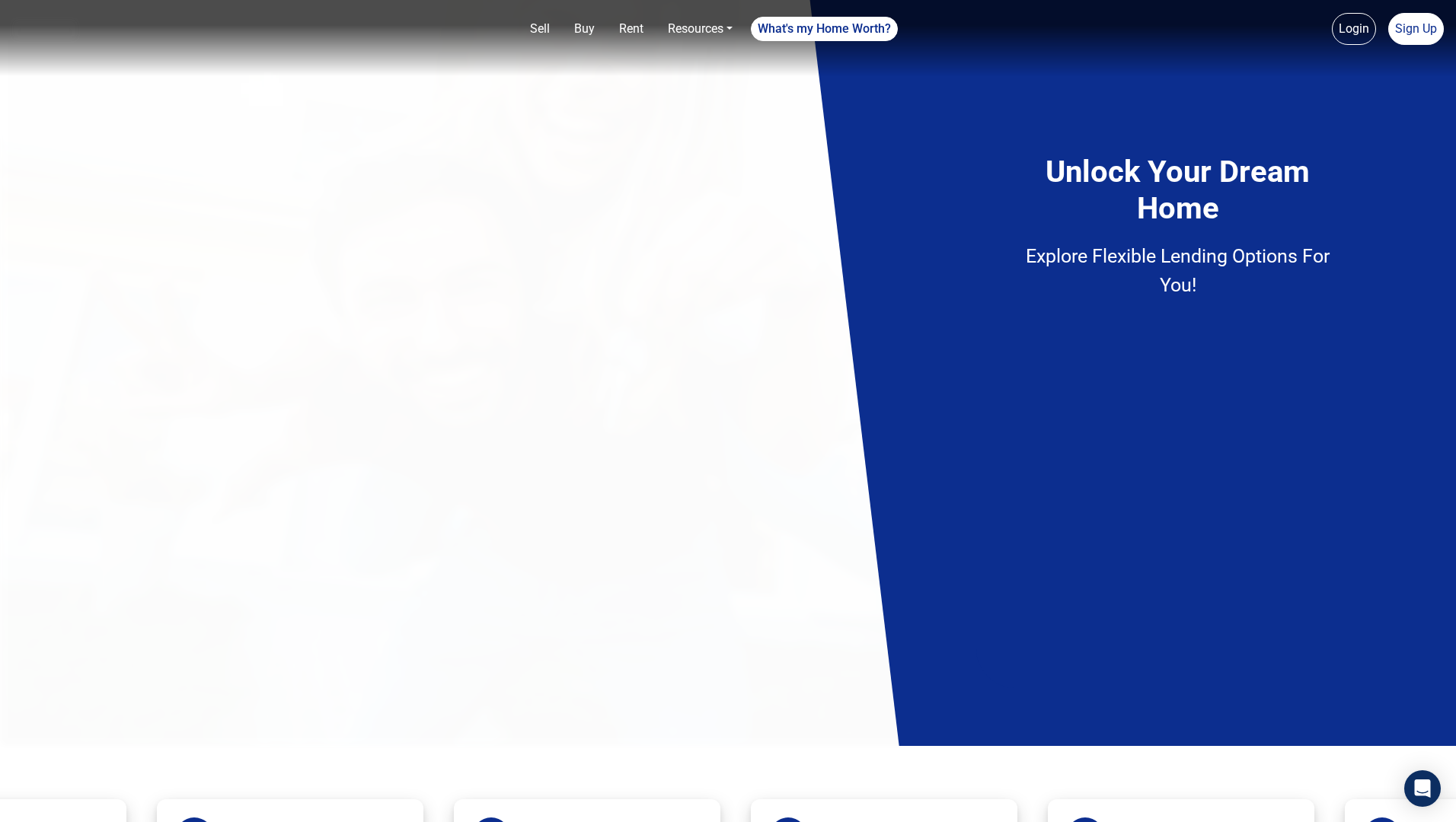
scroll to position [1995, 0]
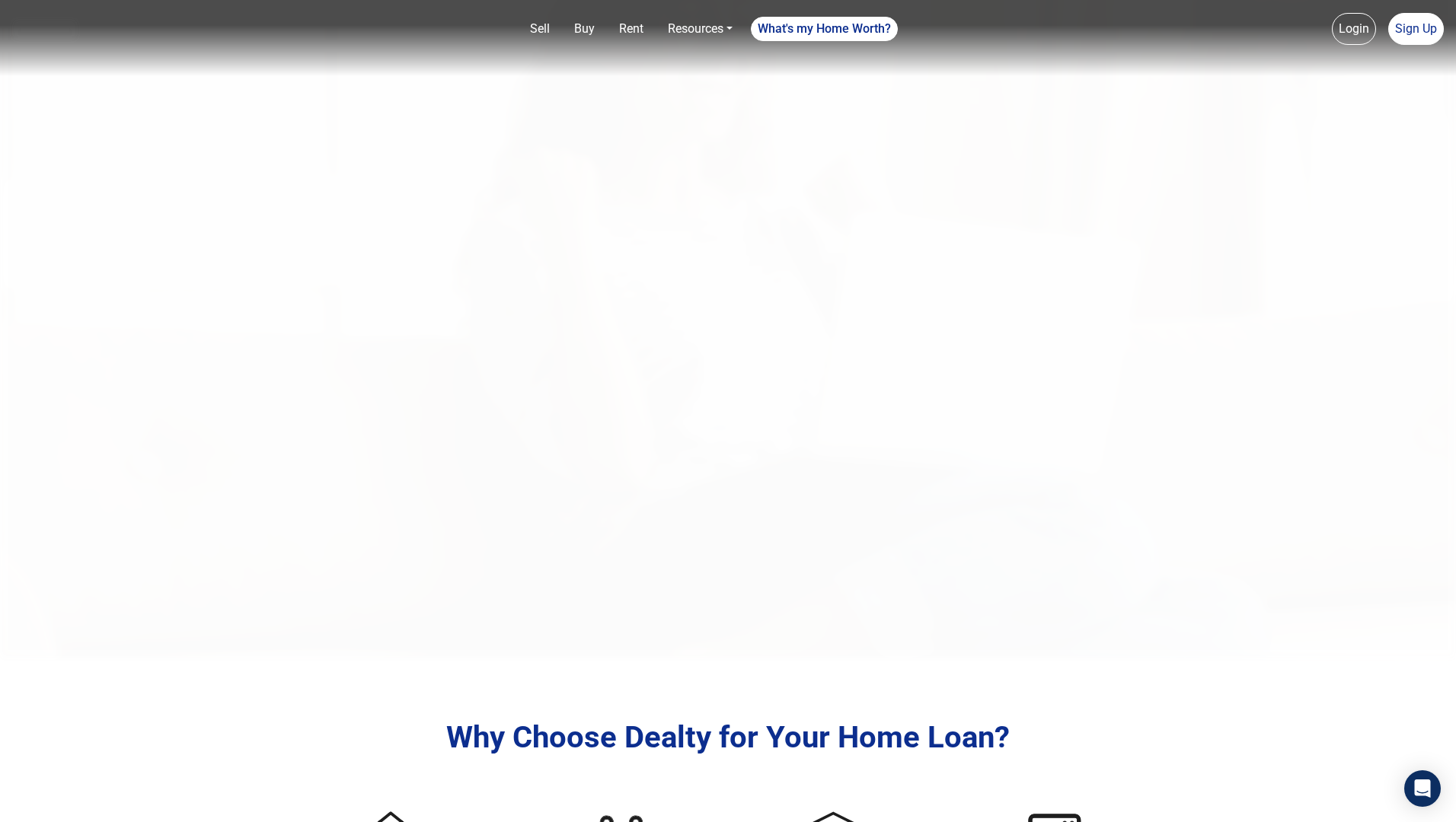
click at [857, 411] on img at bounding box center [728, 248] width 1456 height 822
click at [673, 318] on img at bounding box center [728, 248] width 1456 height 822
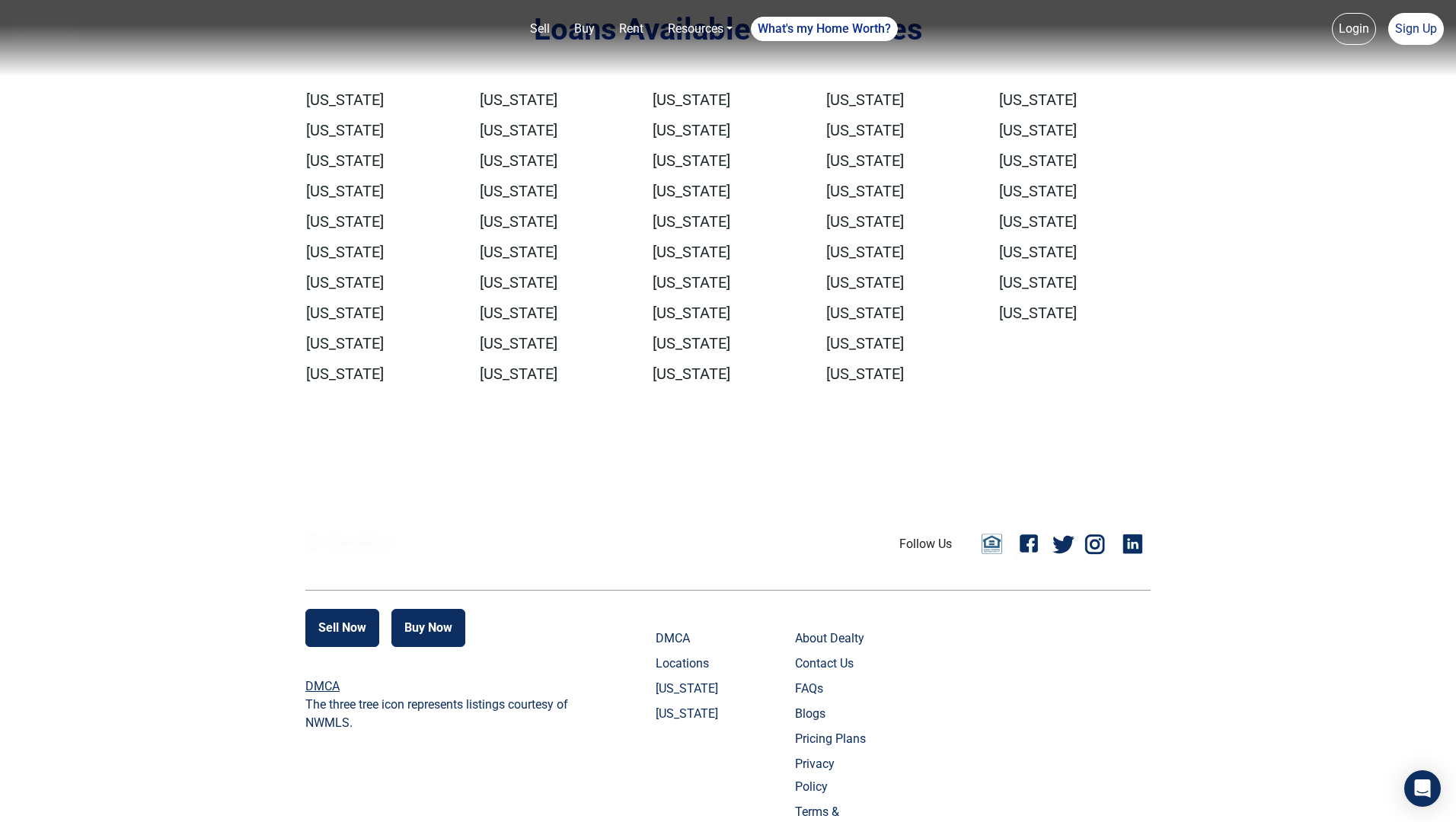
scroll to position [1768, 0]
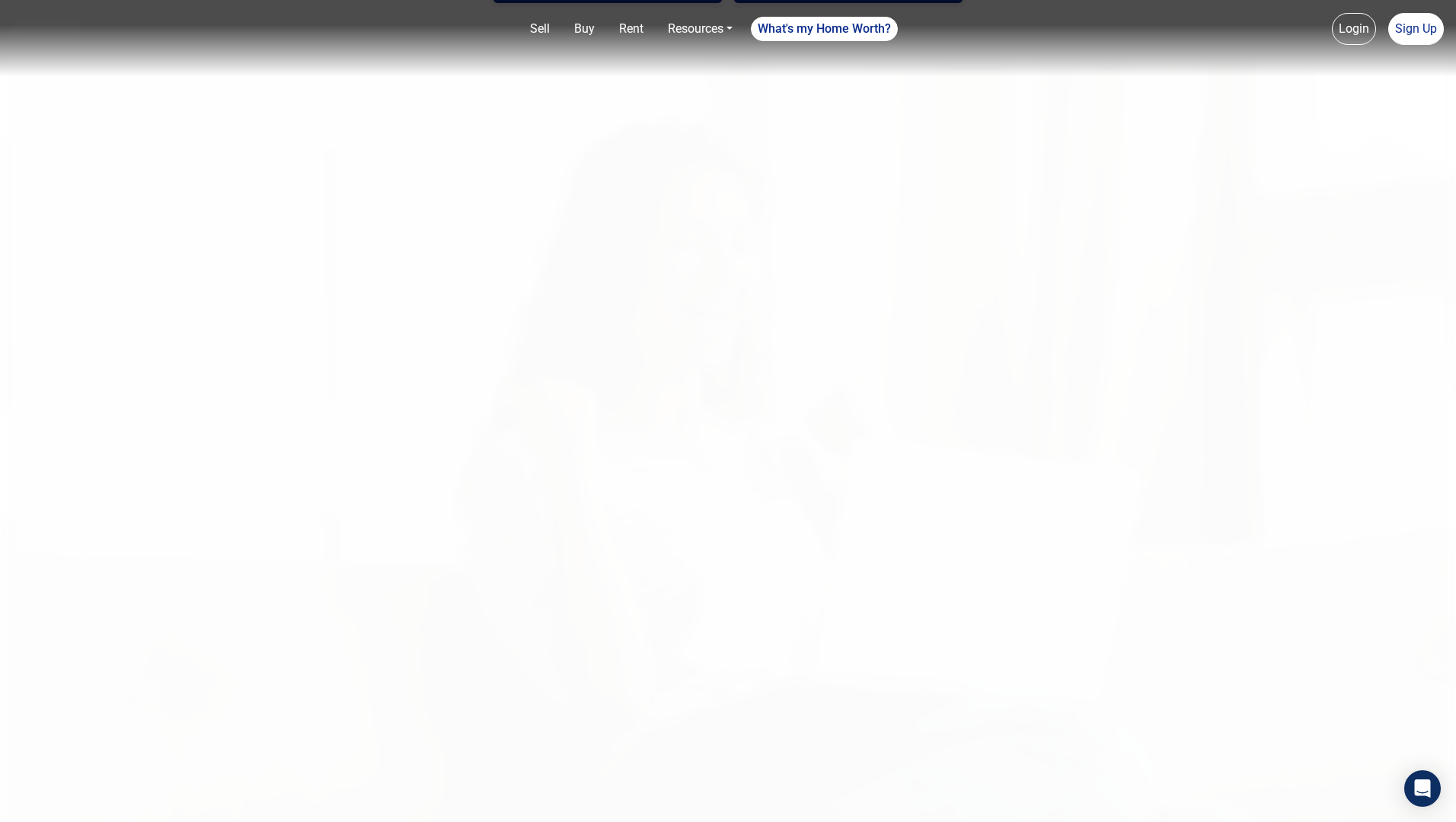
click at [829, 411] on img at bounding box center [728, 475] width 1456 height 822
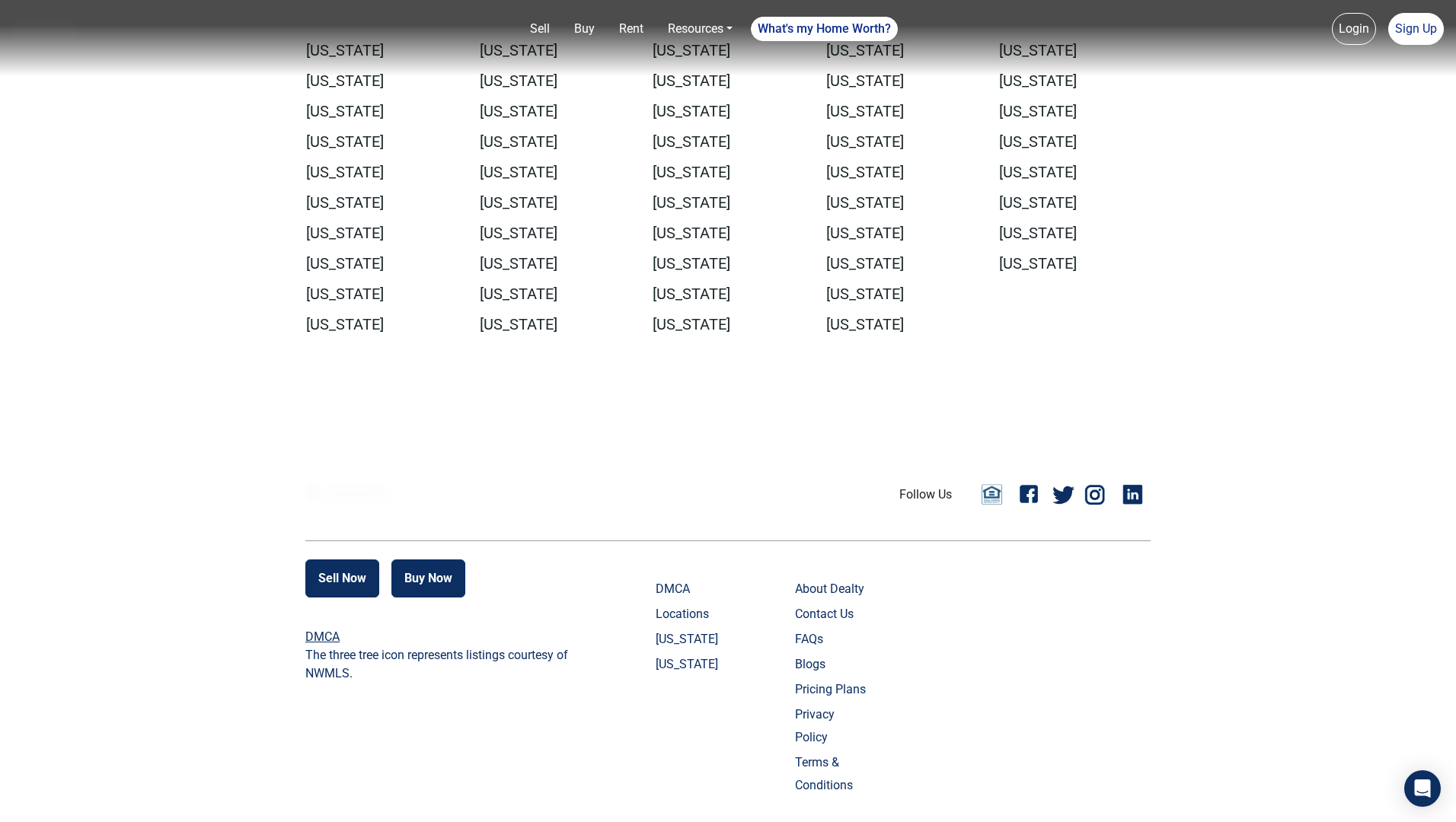
scroll to position [2561, 0]
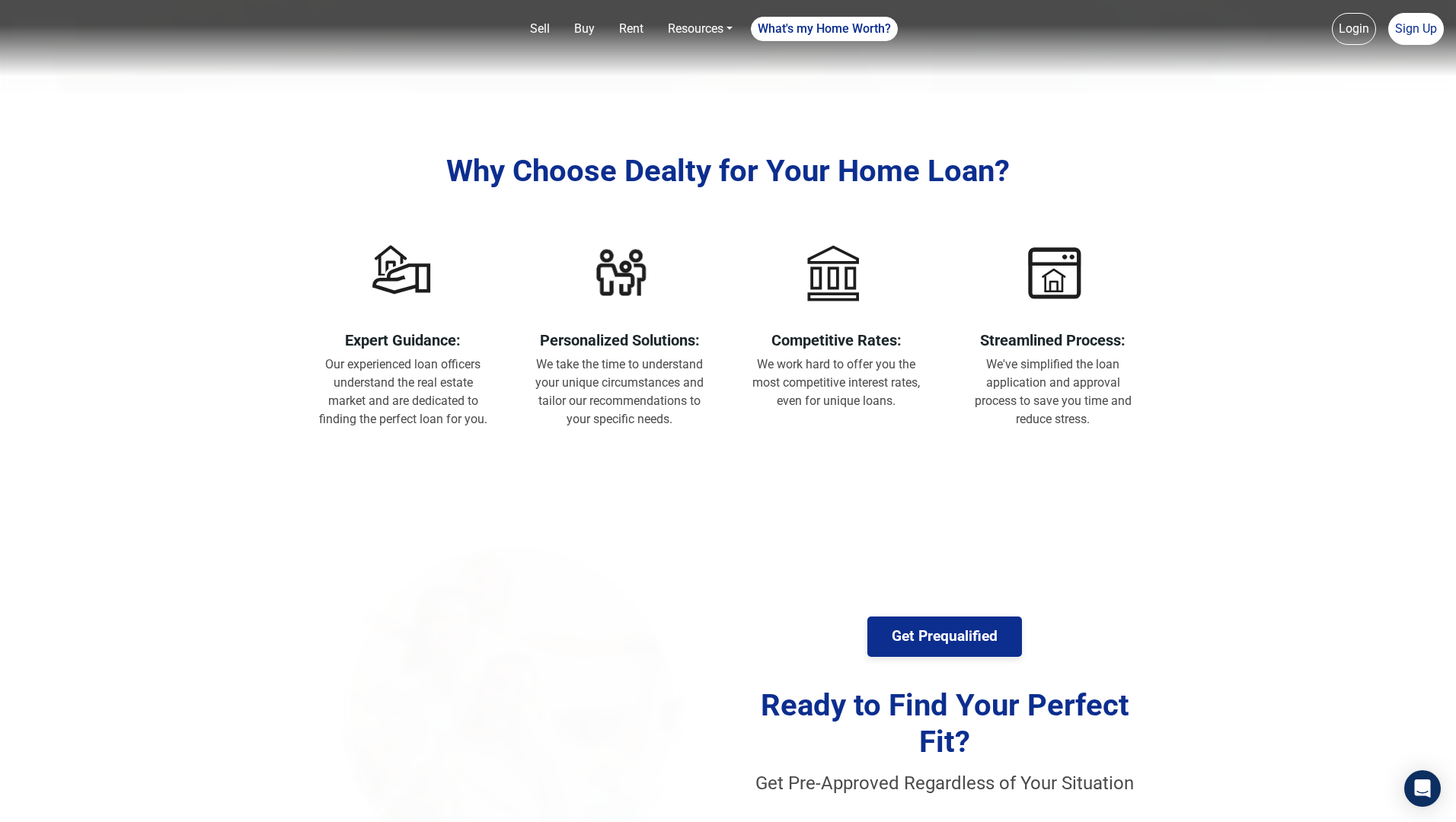
click at [778, 411] on div "Competitive Rates: We work hard to offer you the most competitive interest rate…" at bounding box center [835, 324] width 194 height 197
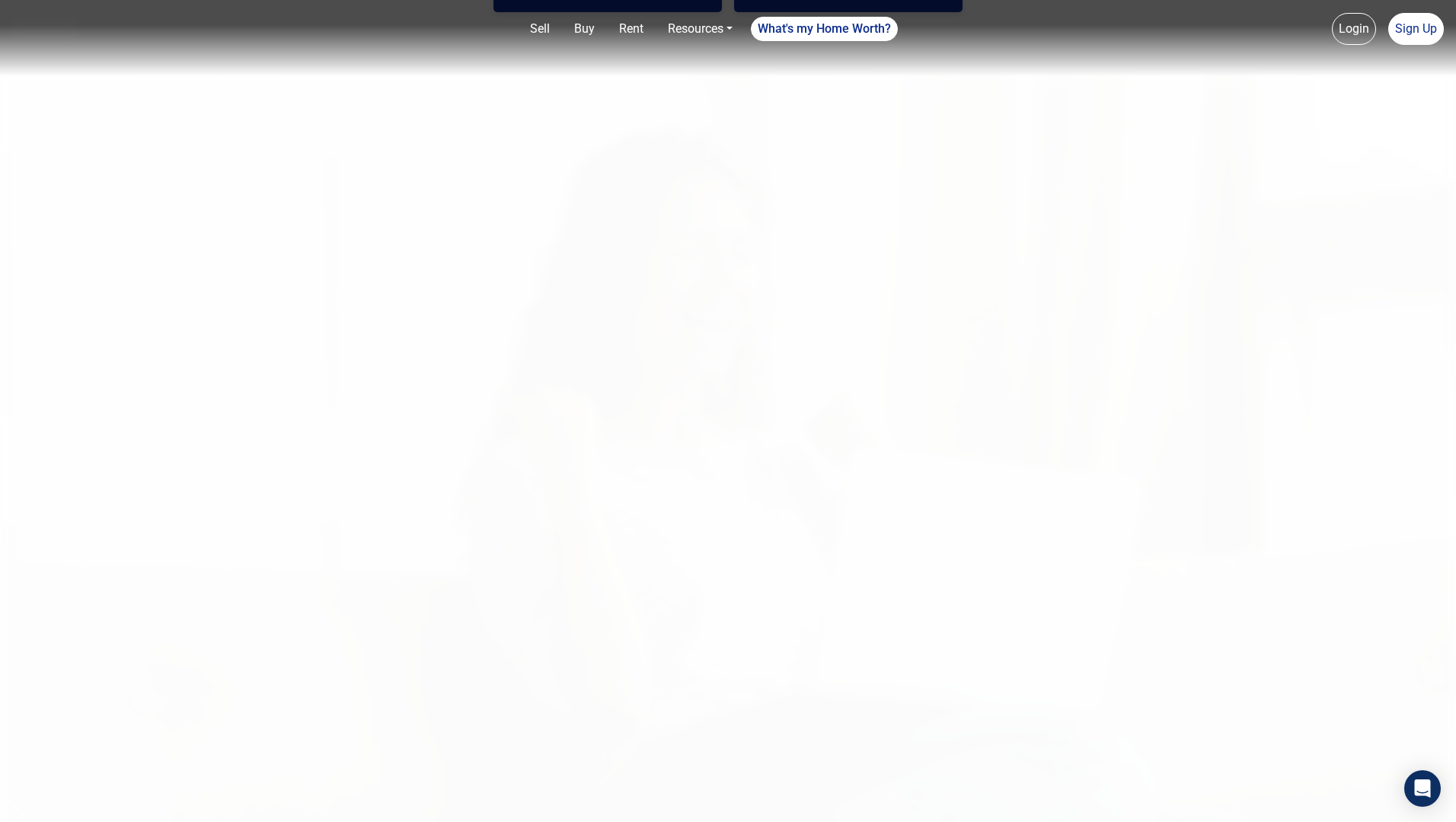
click at [682, 411] on img at bounding box center [728, 484] width 1456 height 822
click at [564, 516] on img at bounding box center [728, 484] width 1456 height 822
click at [732, 433] on img at bounding box center [728, 484] width 1456 height 822
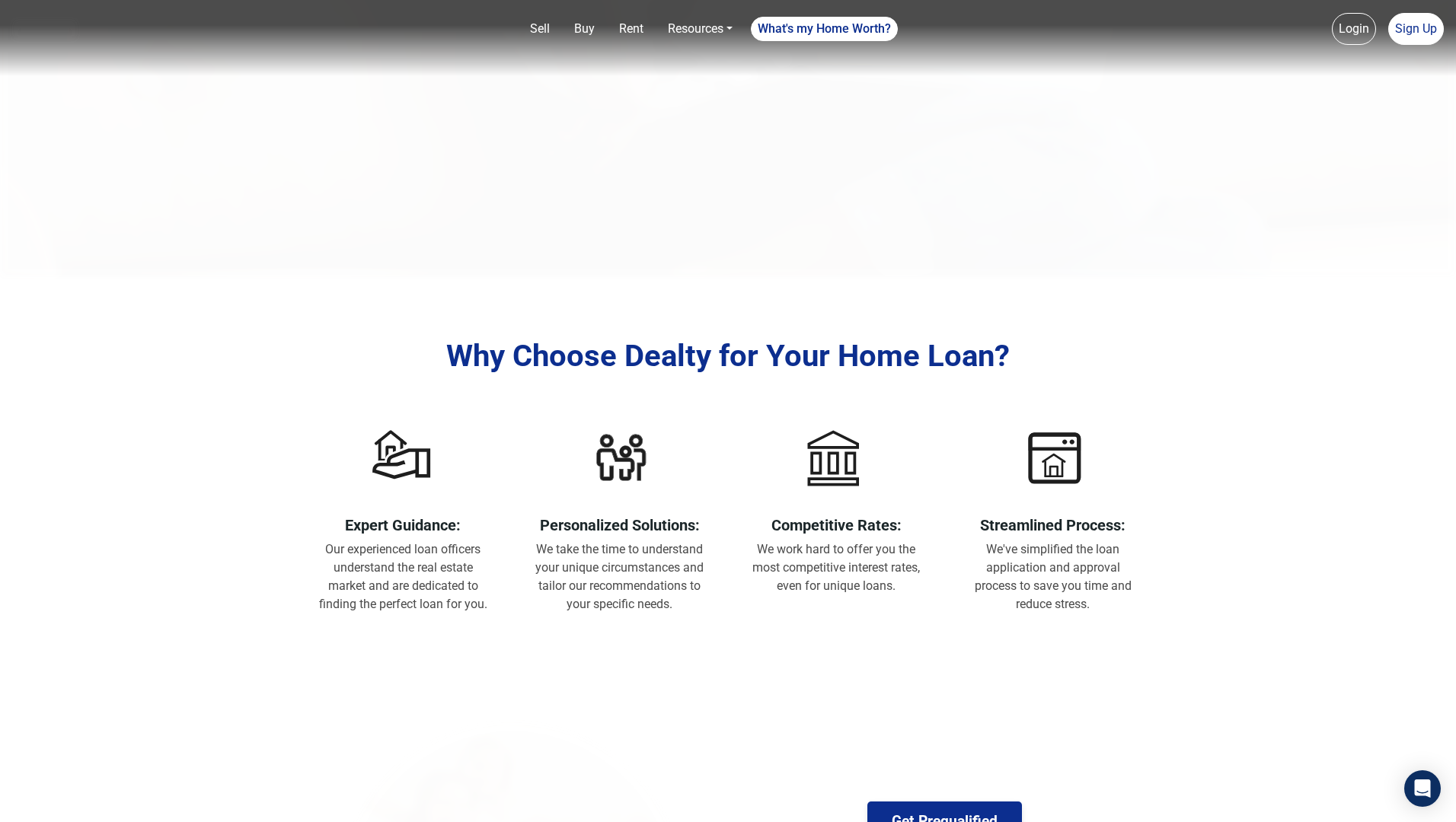
click at [819, 411] on div "Competitive Rates: We work hard to offer you the most competitive interest rate…" at bounding box center [835, 509] width 194 height 197
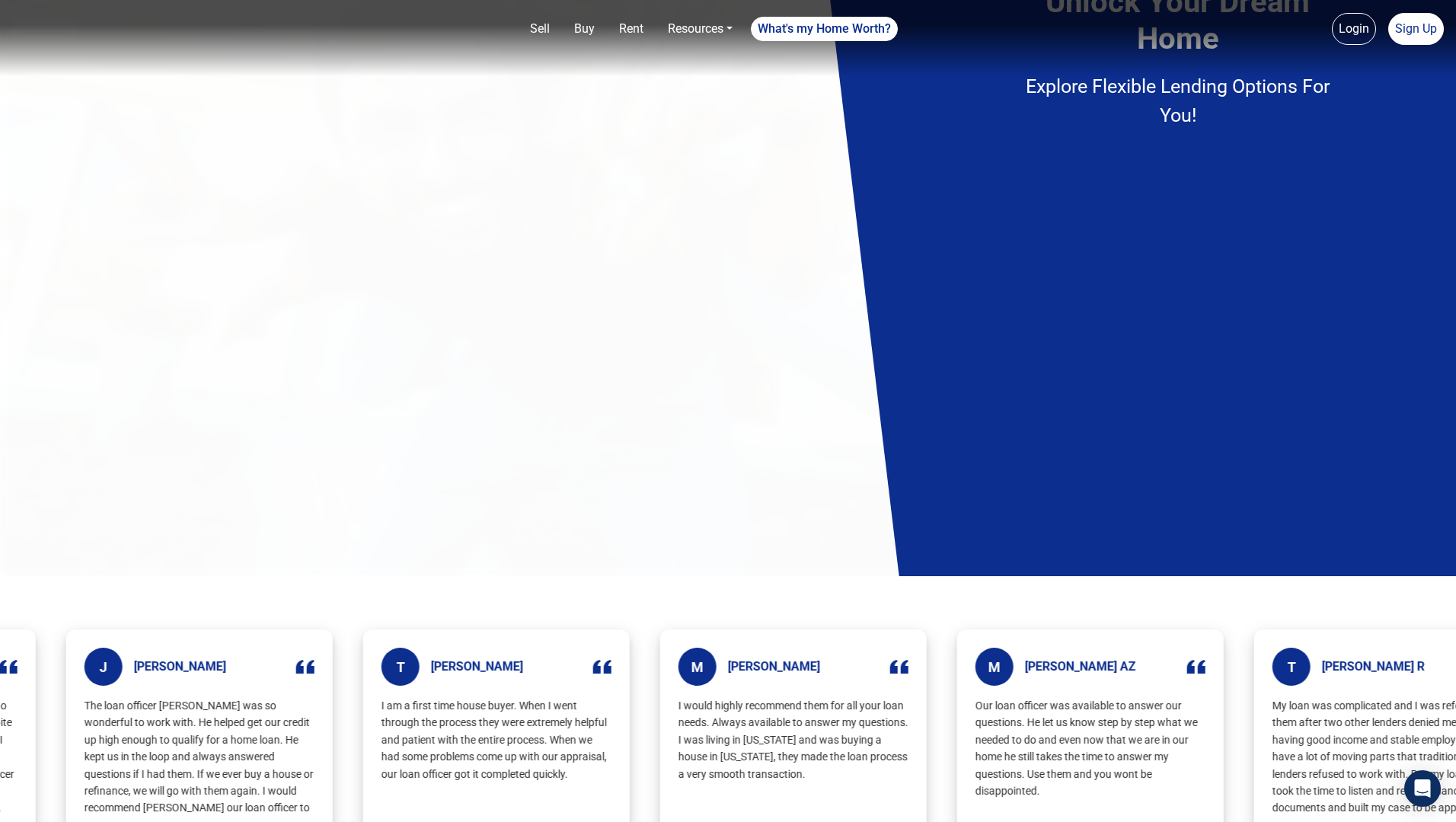
scroll to position [2503, 0]
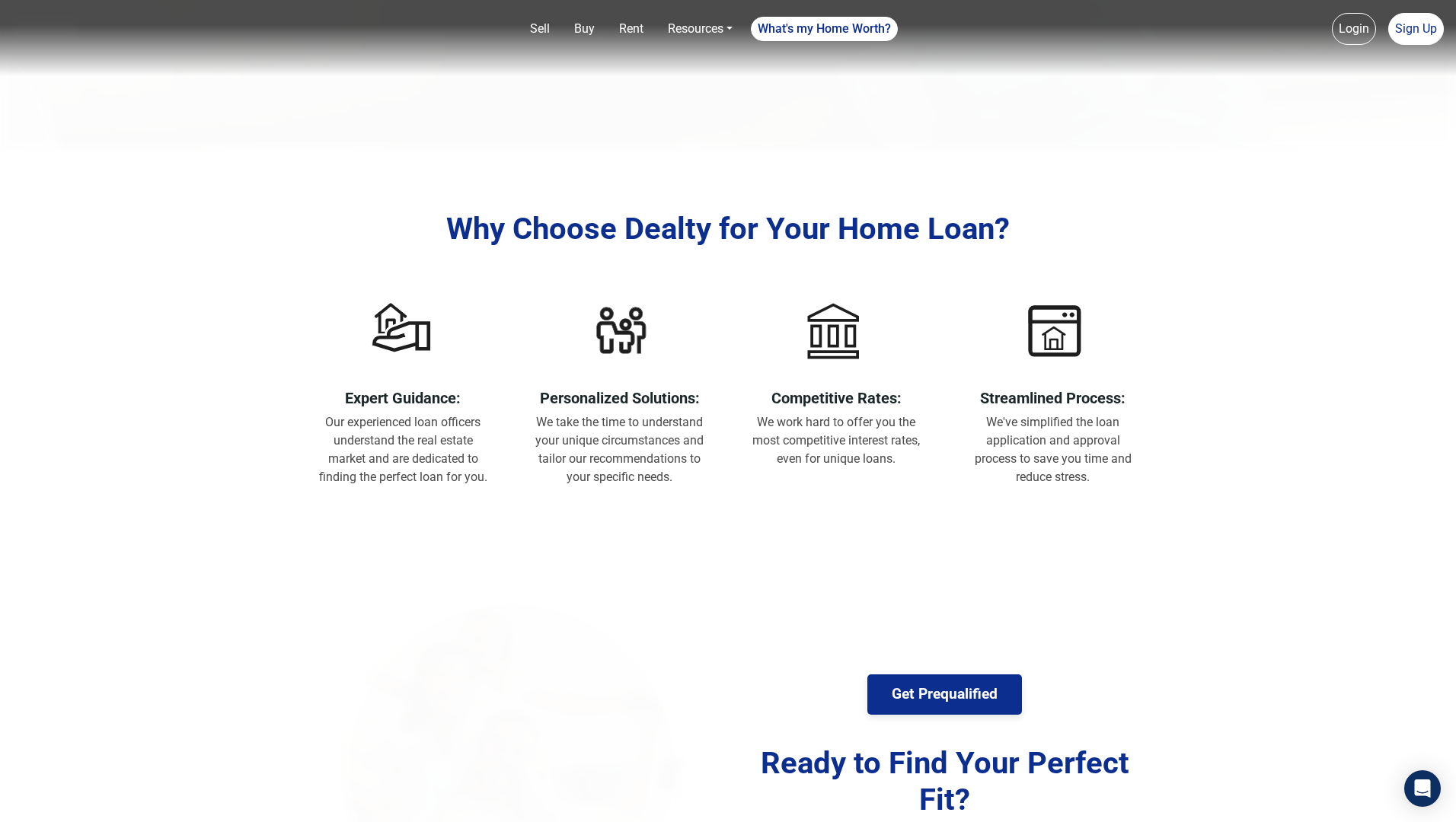
click at [645, 411] on div "Personalized Solutions: We take the time to understand your unique circumstance…" at bounding box center [620, 391] width 194 height 214
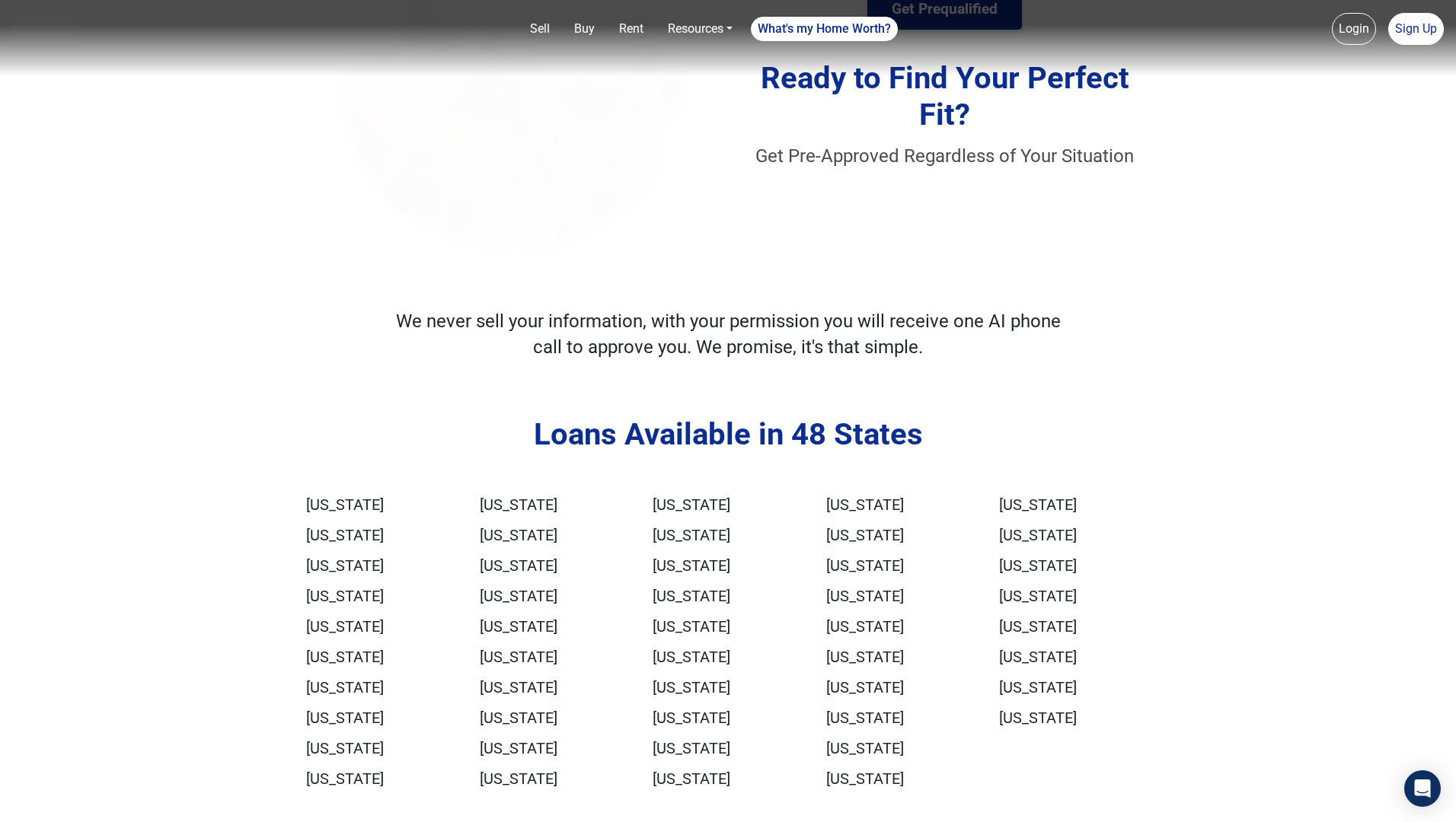
scroll to position [1961, 0]
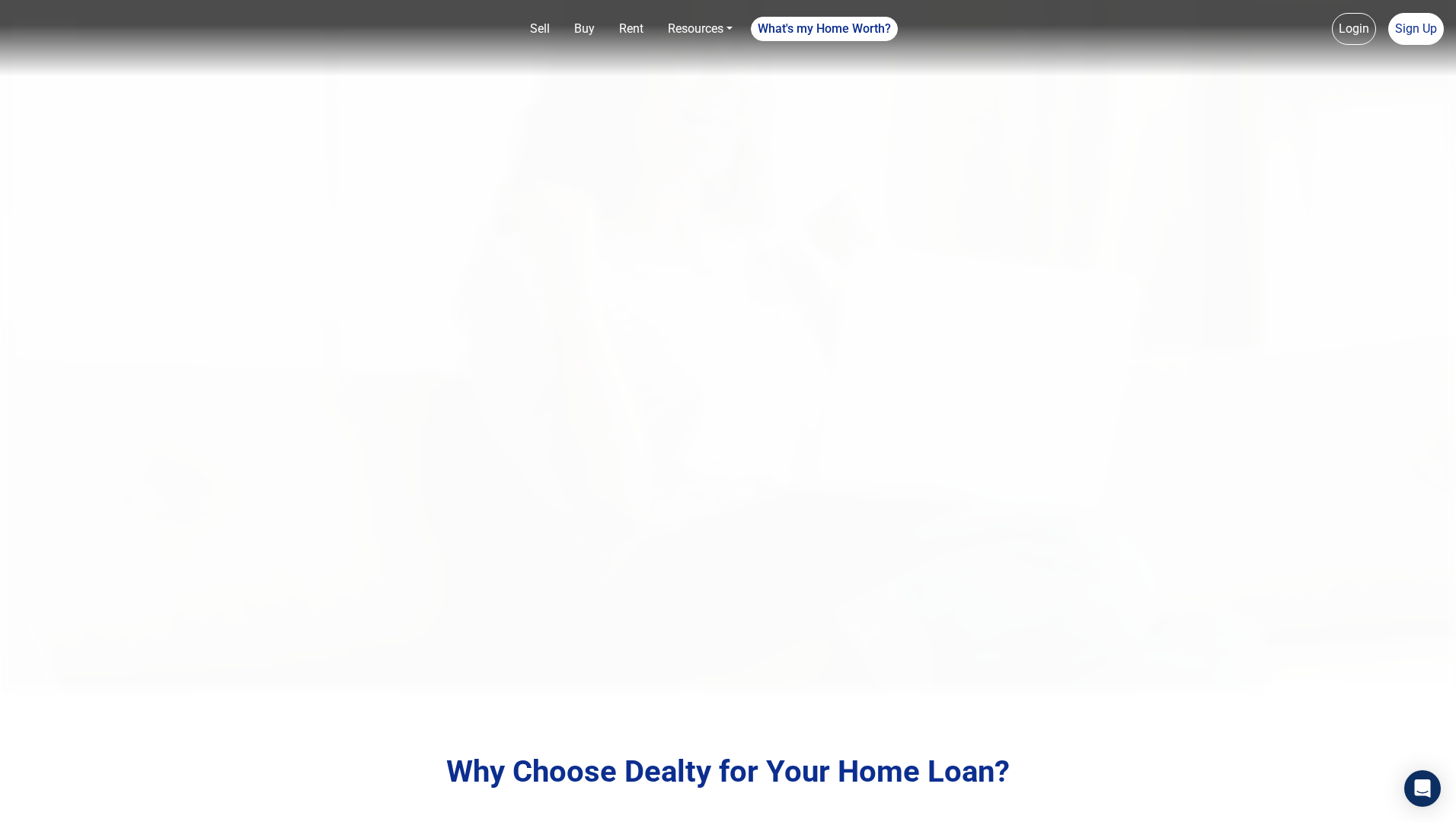
click at [747, 411] on img at bounding box center [728, 281] width 1456 height 822
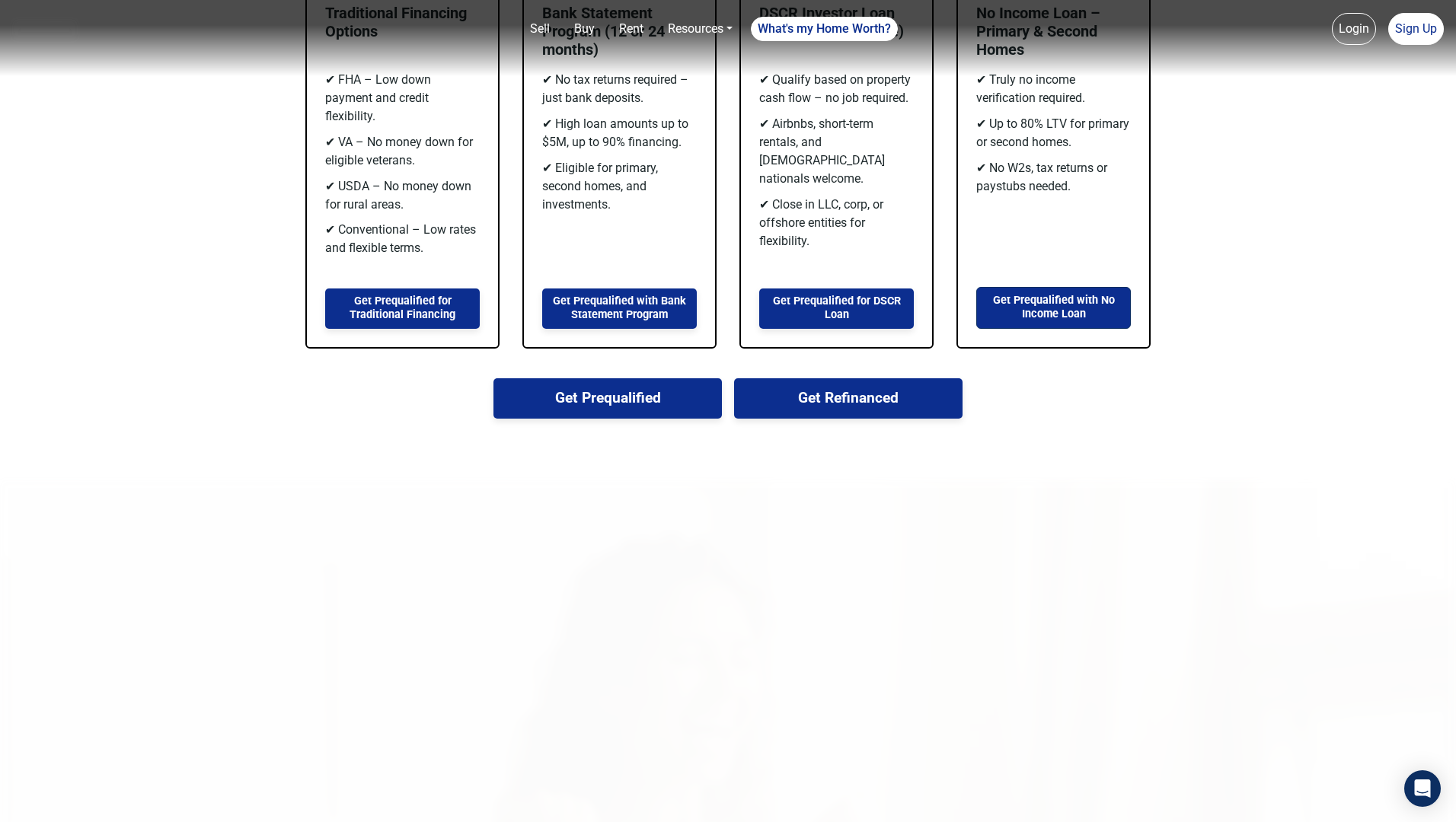
scroll to position [2270, 0]
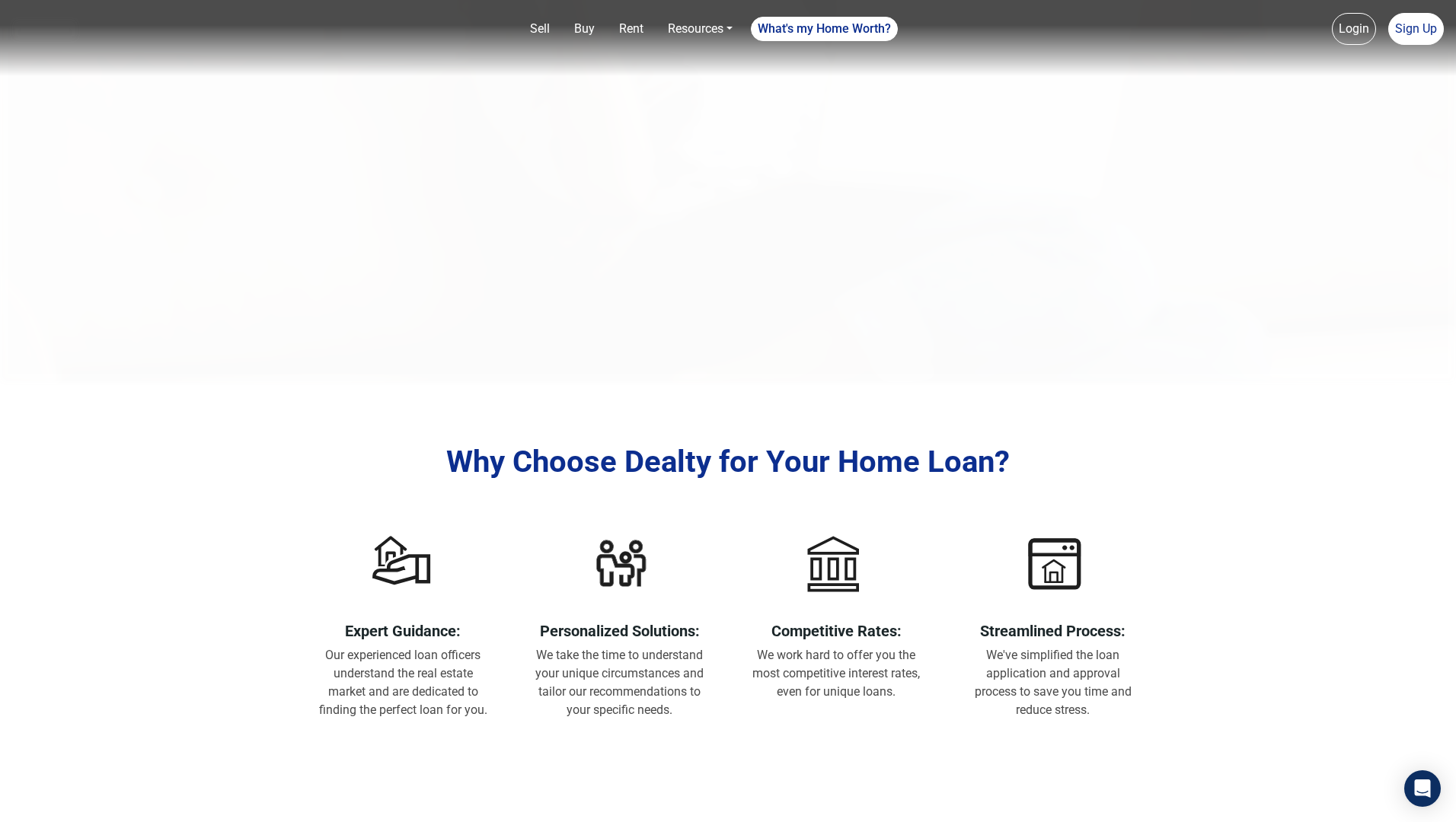
click at [844, 411] on div "Why Choose Dealty for Your Home Loan? Expert Guidance: Our experienced loan off…" at bounding box center [728, 580] width 868 height 396
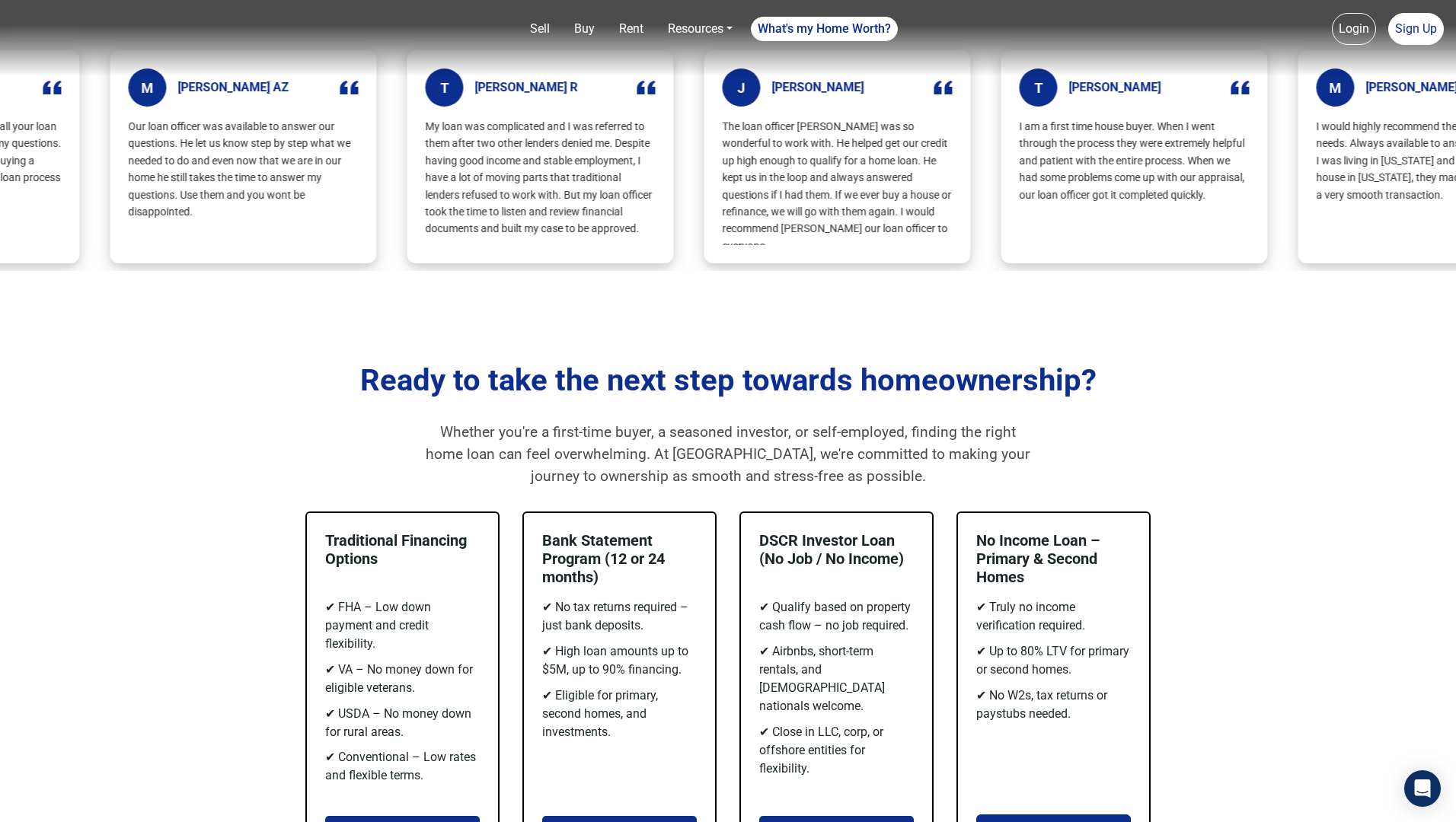
scroll to position [2027, 0]
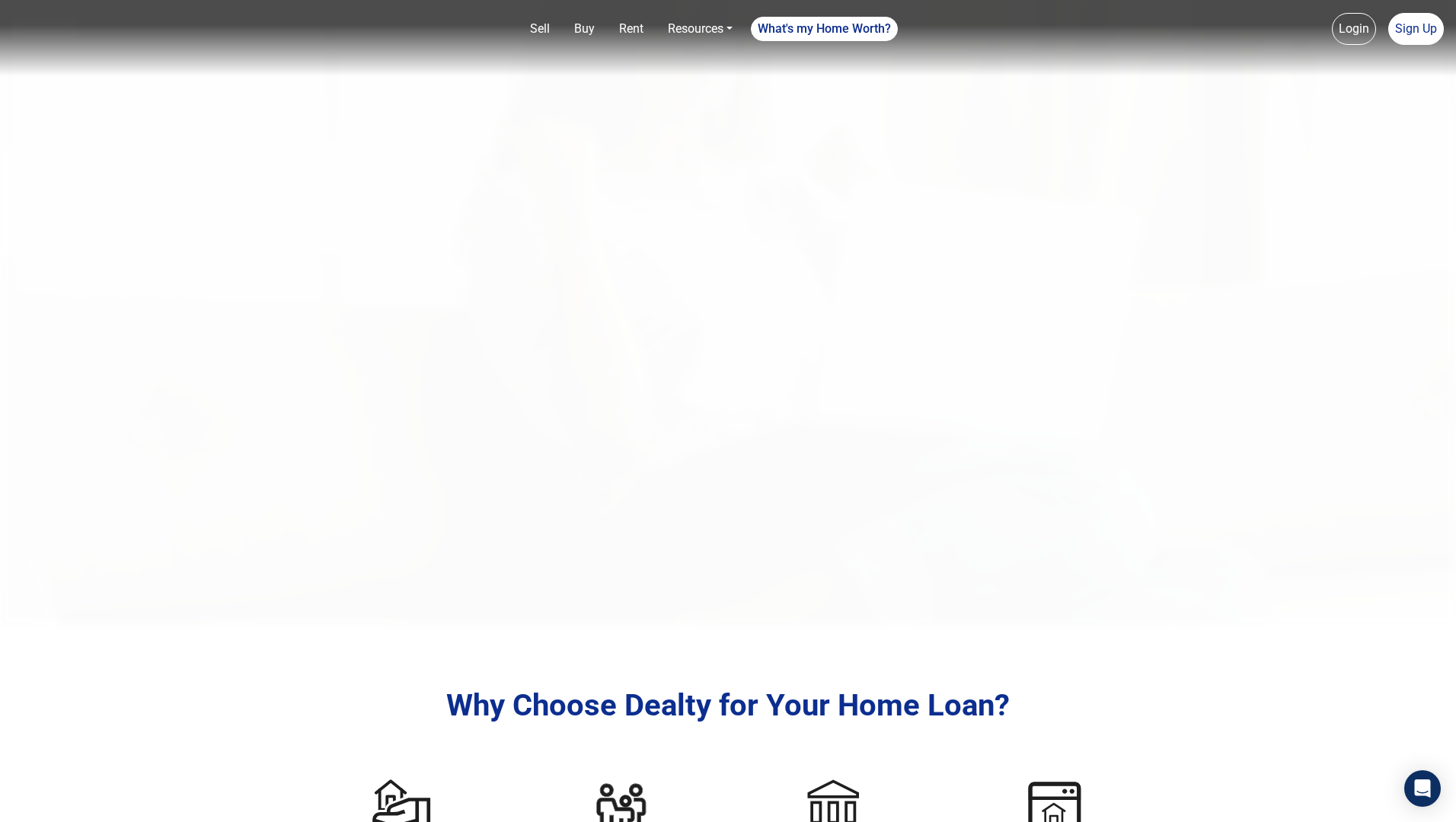
click at [698, 411] on img at bounding box center [728, 215] width 1456 height 822
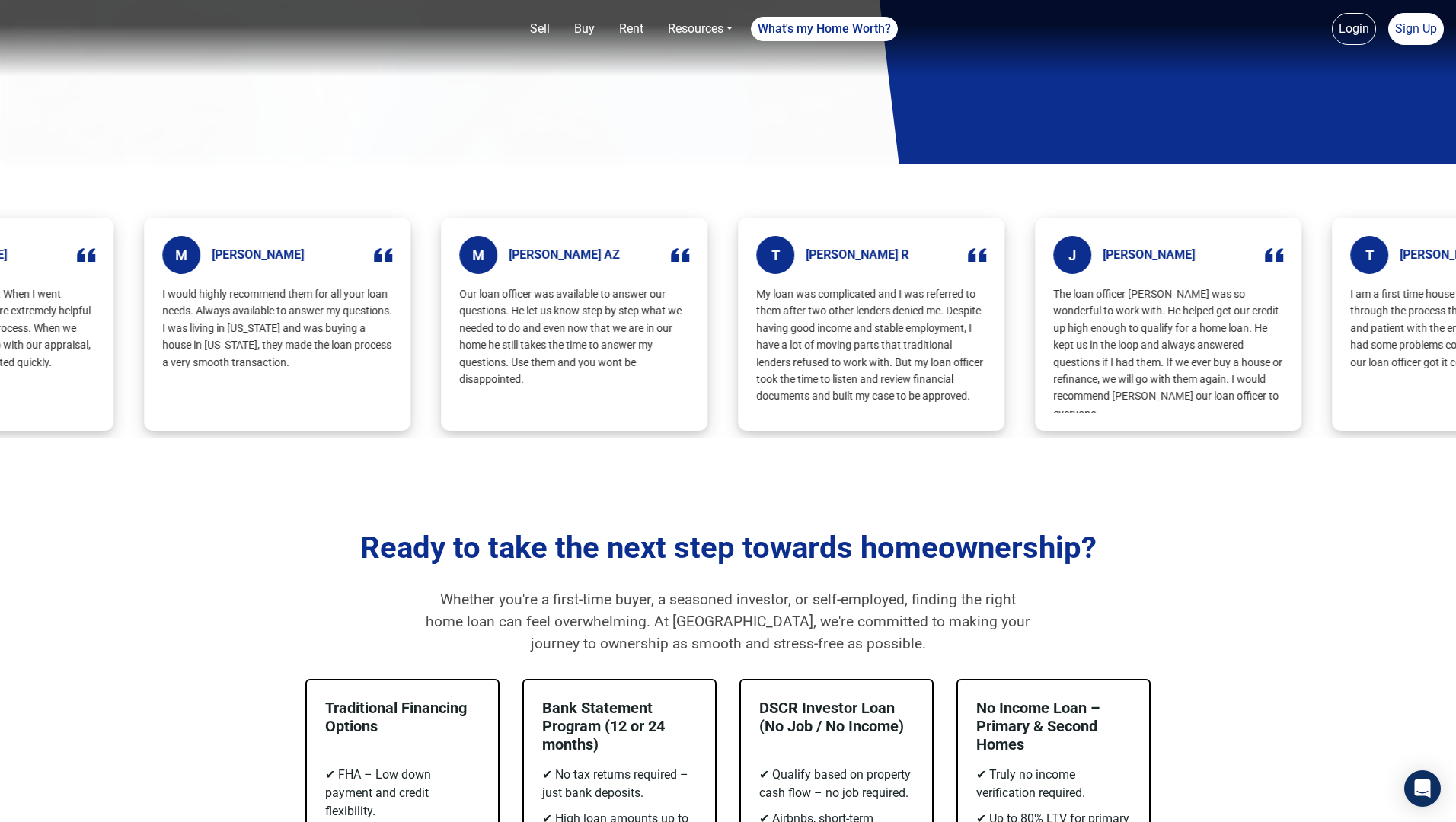
scroll to position [1981, 0]
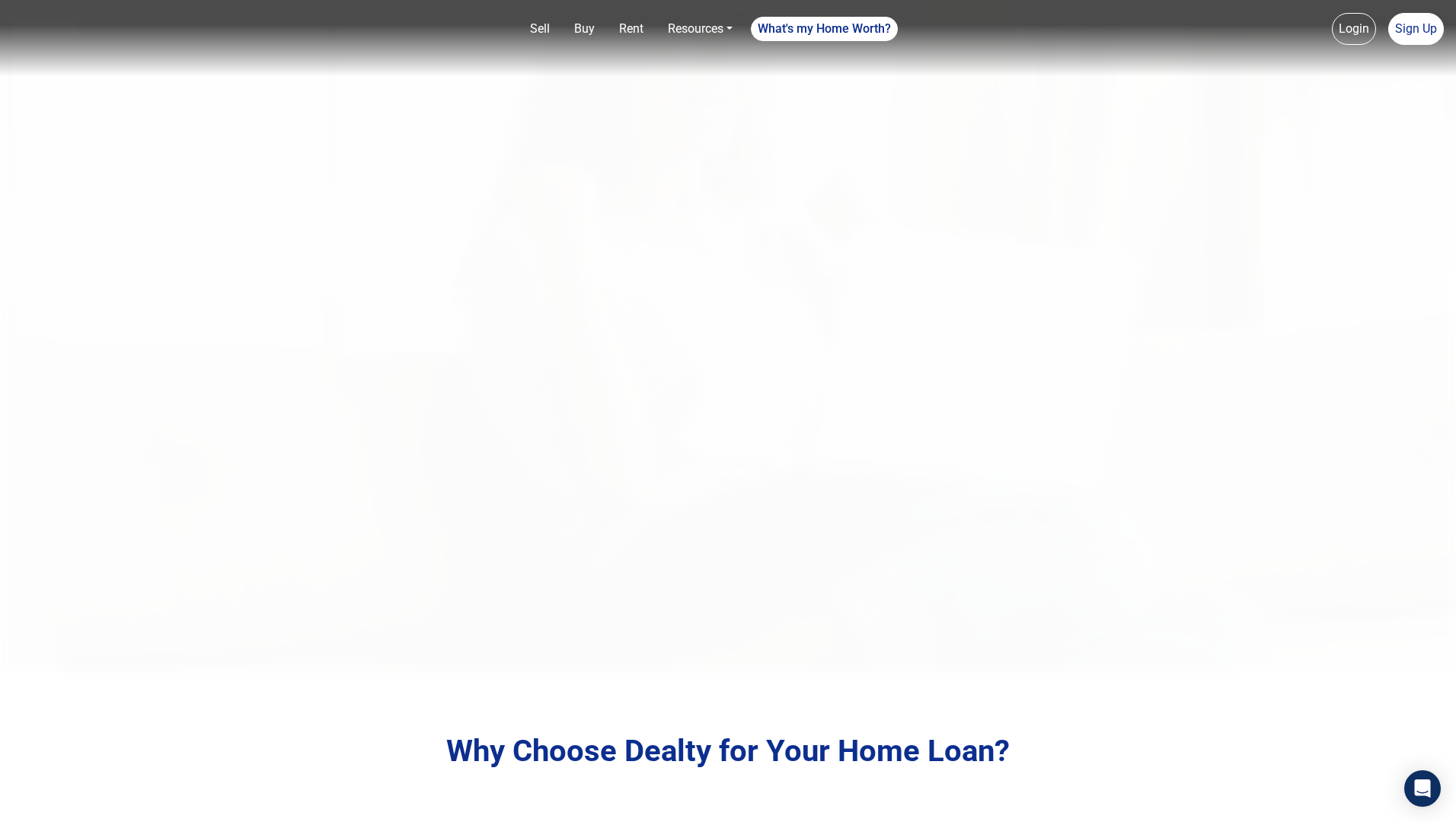
click at [831, 411] on img at bounding box center [728, 262] width 1456 height 822
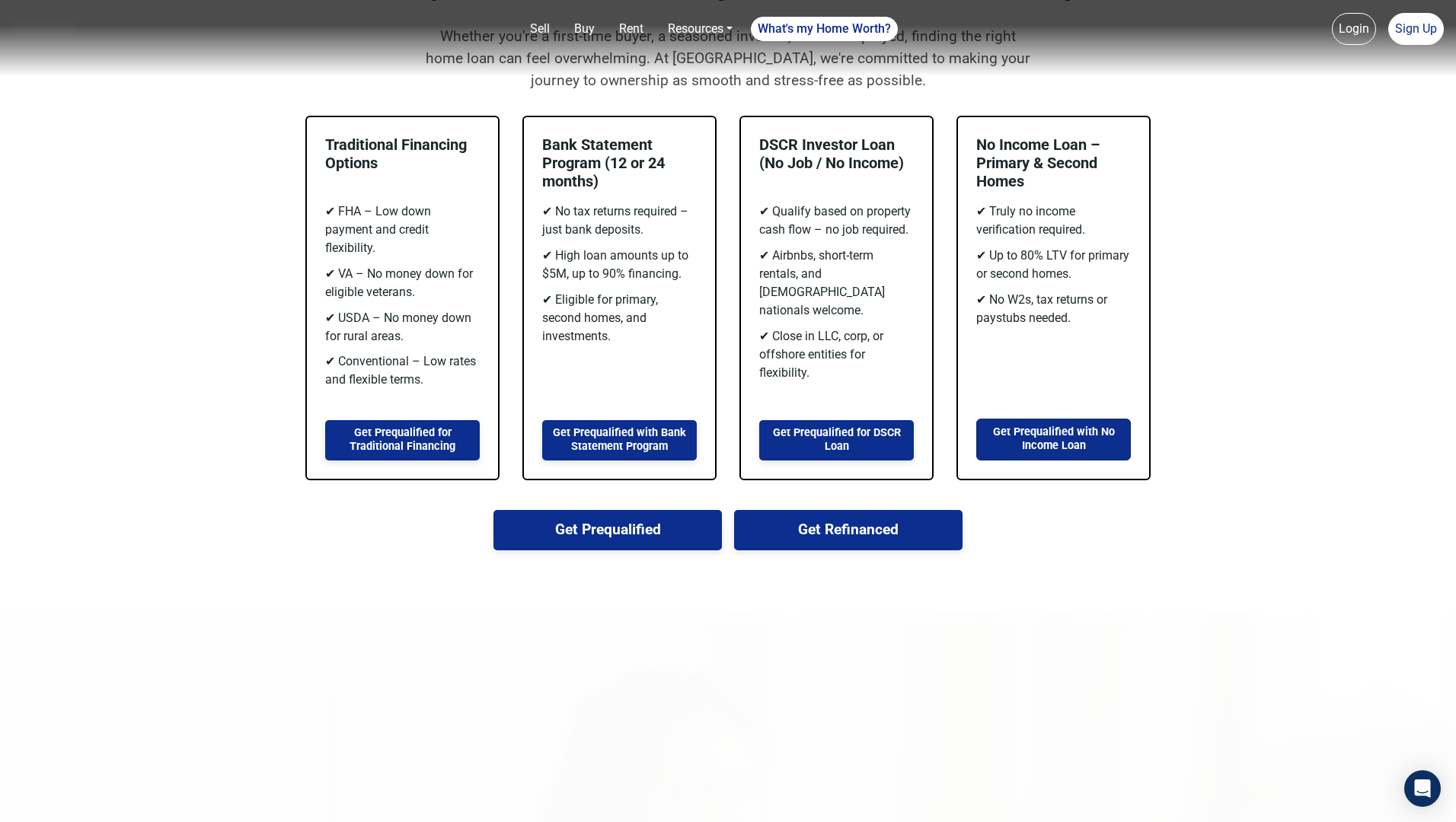
scroll to position [1069, 0]
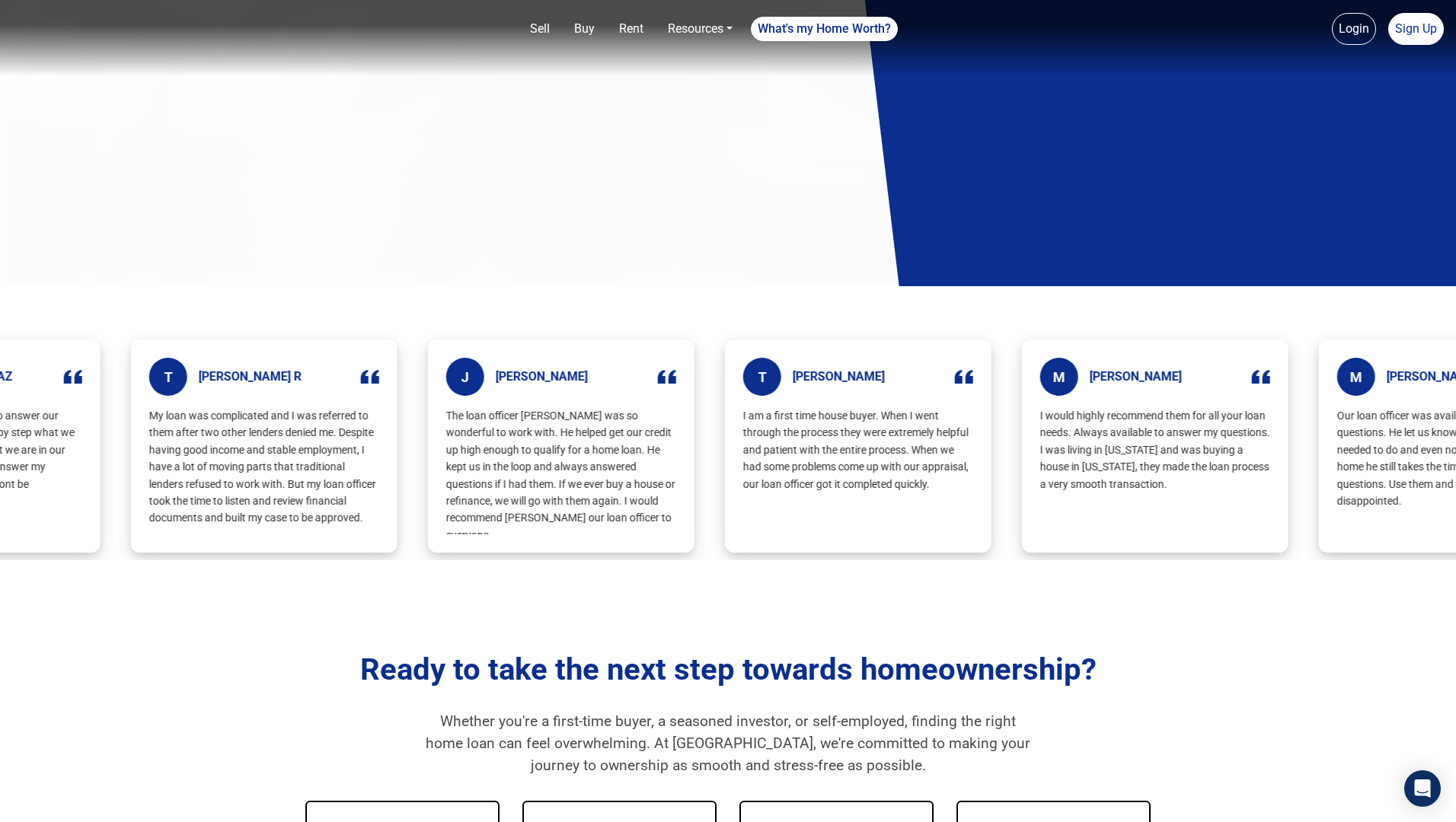
scroll to position [1657, 0]
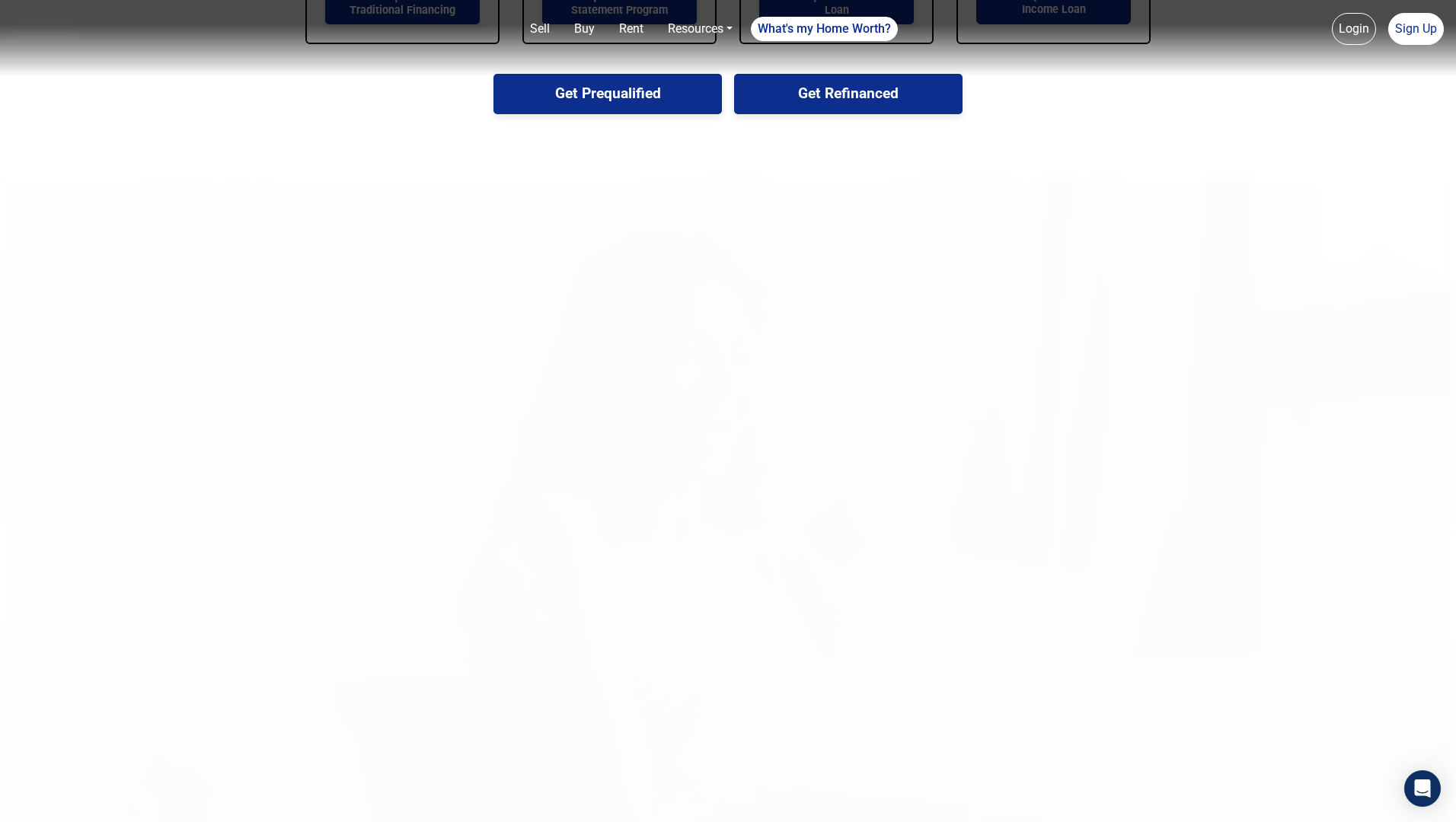
click at [604, 411] on img at bounding box center [728, 586] width 1456 height 822
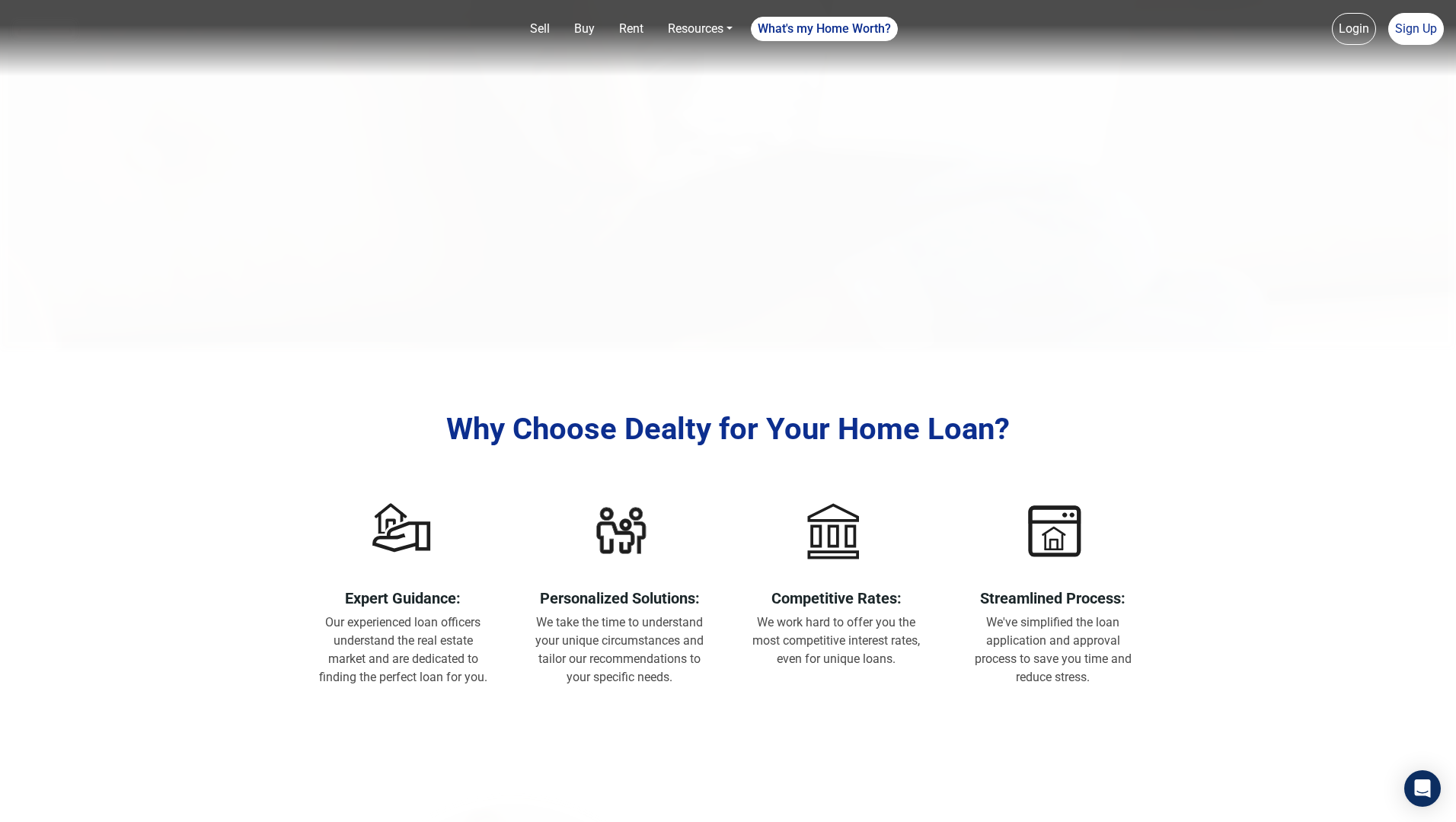
click at [683, 411] on h2 "Why Choose Dealty for Your Home Loan?" at bounding box center [727, 429] width 843 height 36
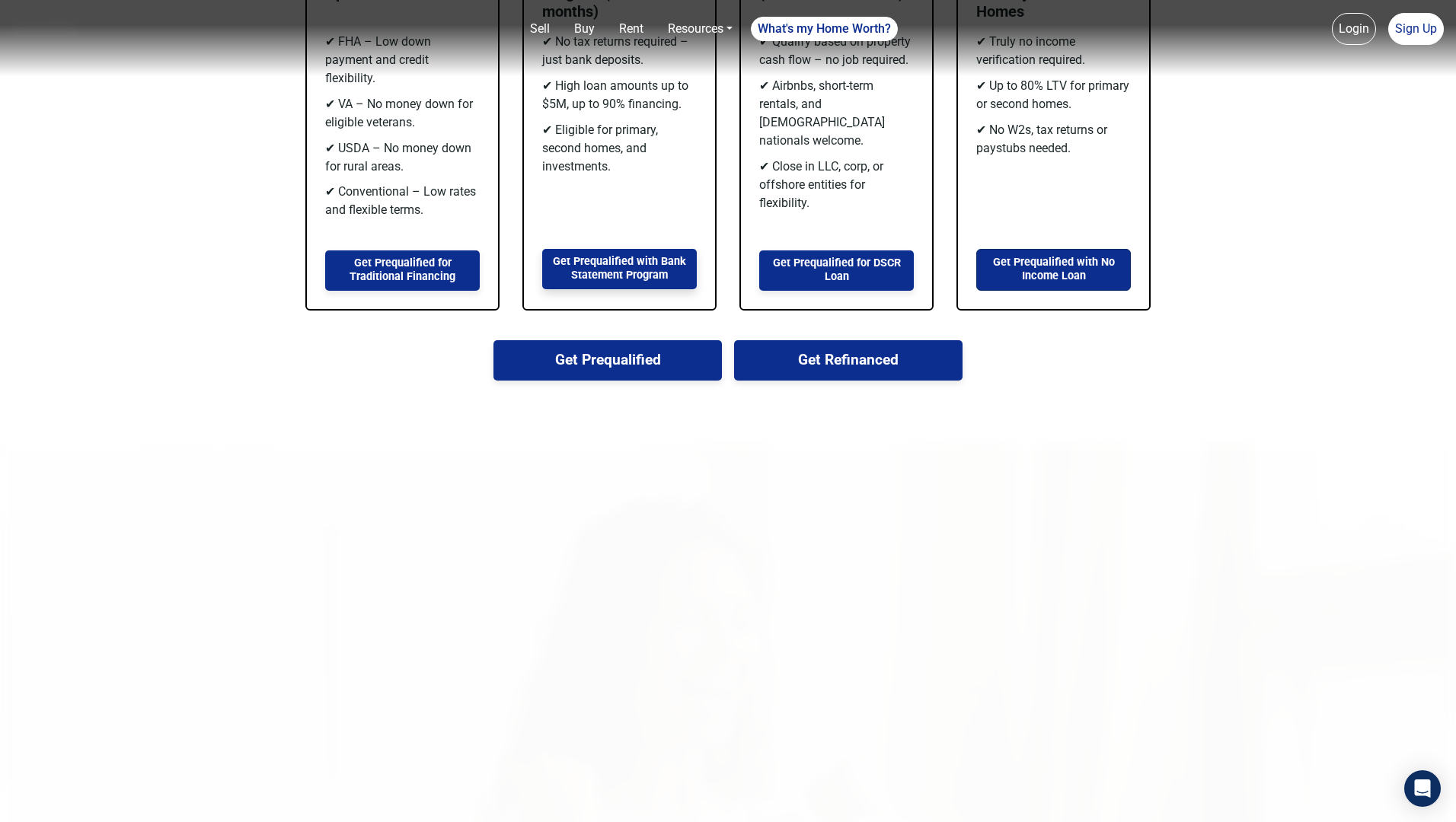
scroll to position [1162, 0]
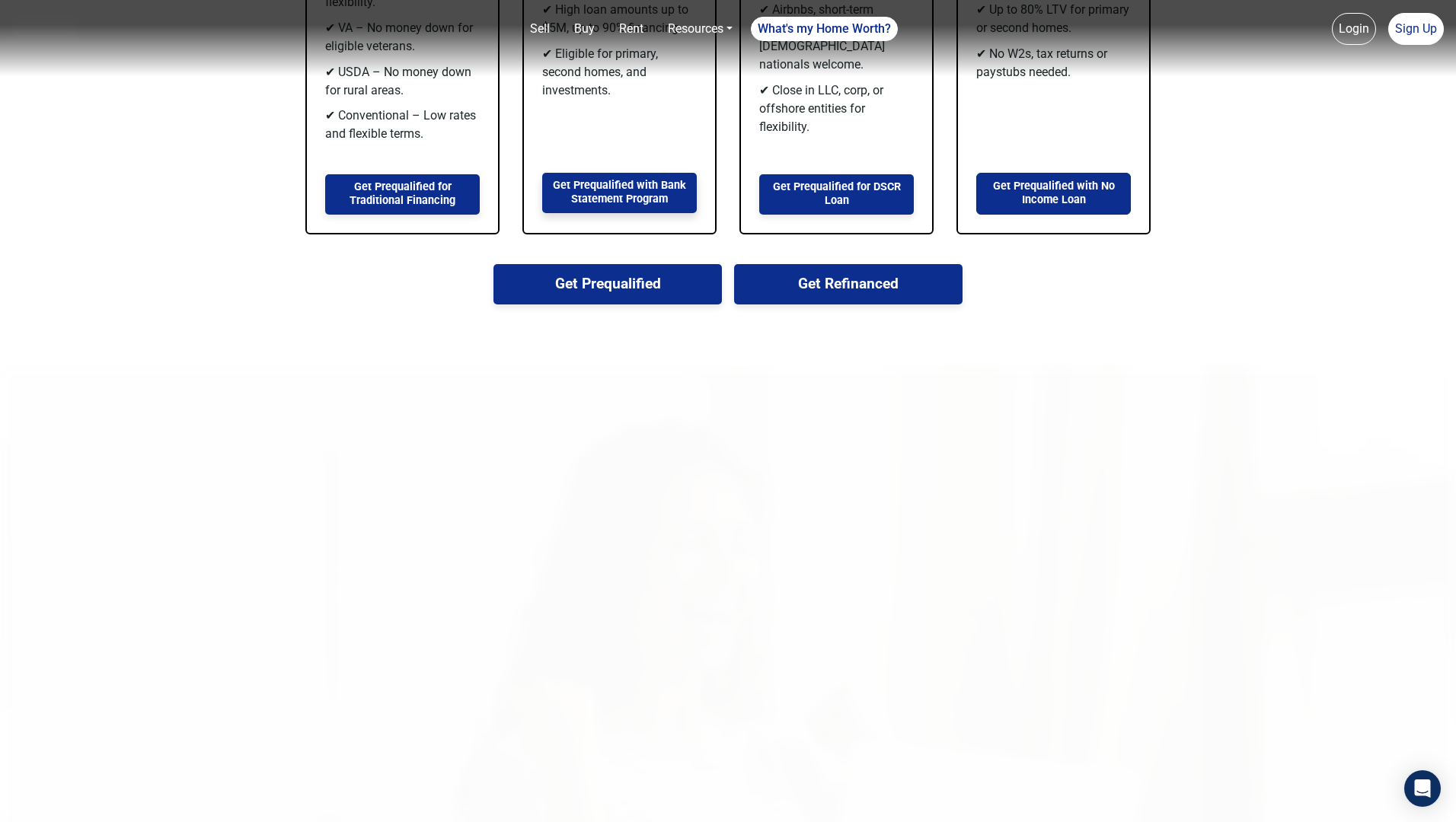
scroll to position [1618, 0]
